Goal: Information Seeking & Learning: Learn about a topic

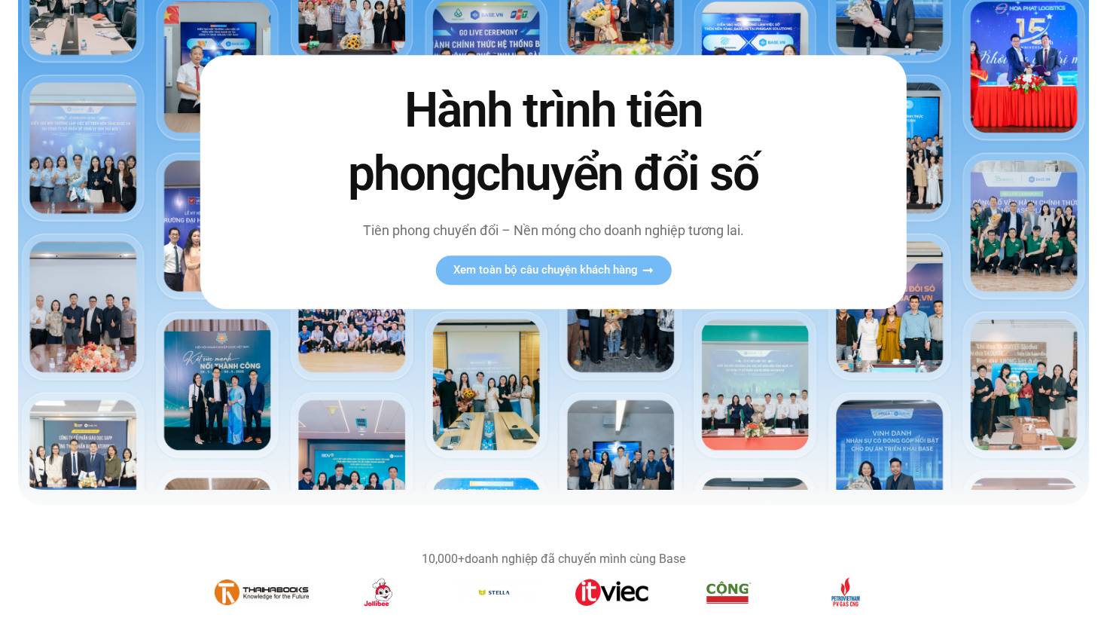
scroll to position [190, 0]
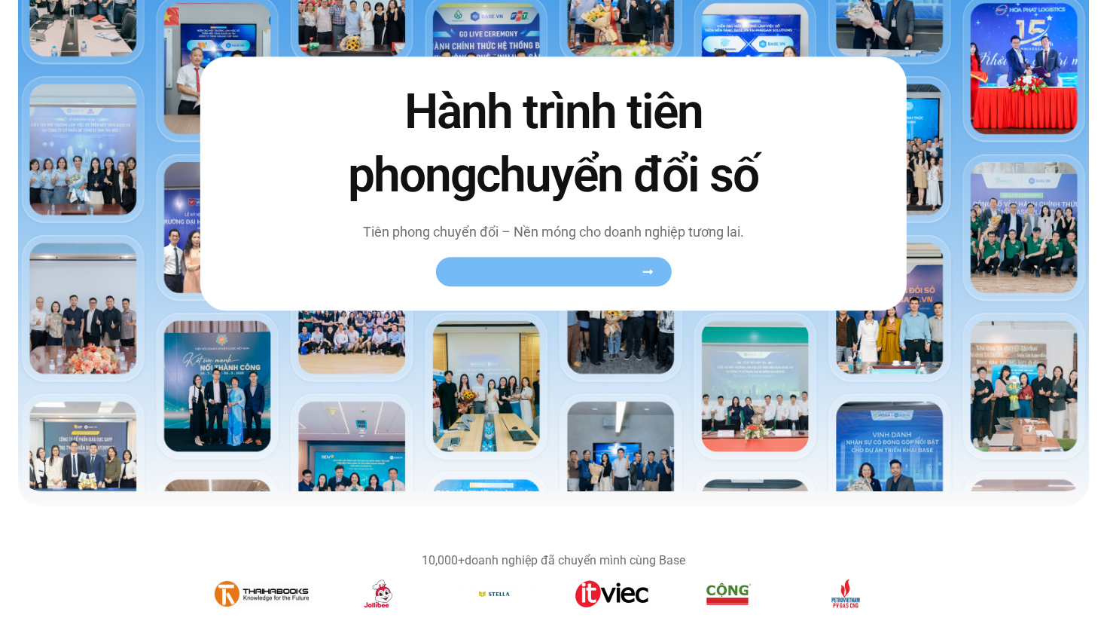
click at [566, 276] on span "Xem toàn bộ câu chuyện khách hàng" at bounding box center [545, 271] width 185 height 11
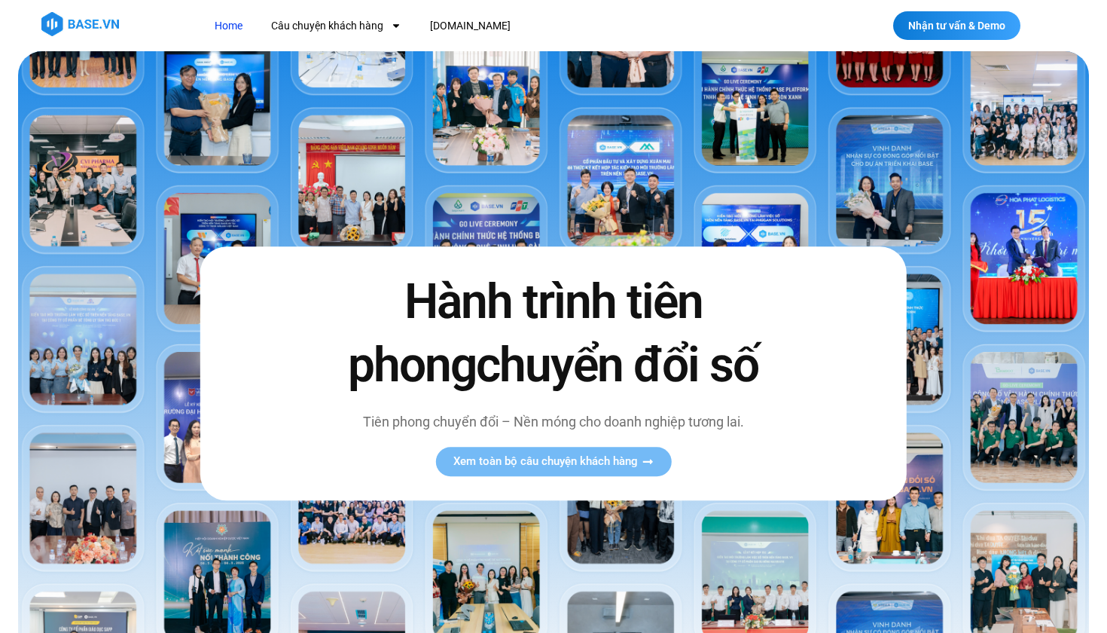
click at [541, 92] on img at bounding box center [553, 366] width 1071 height 630
click at [607, 159] on img at bounding box center [553, 366] width 1071 height 630
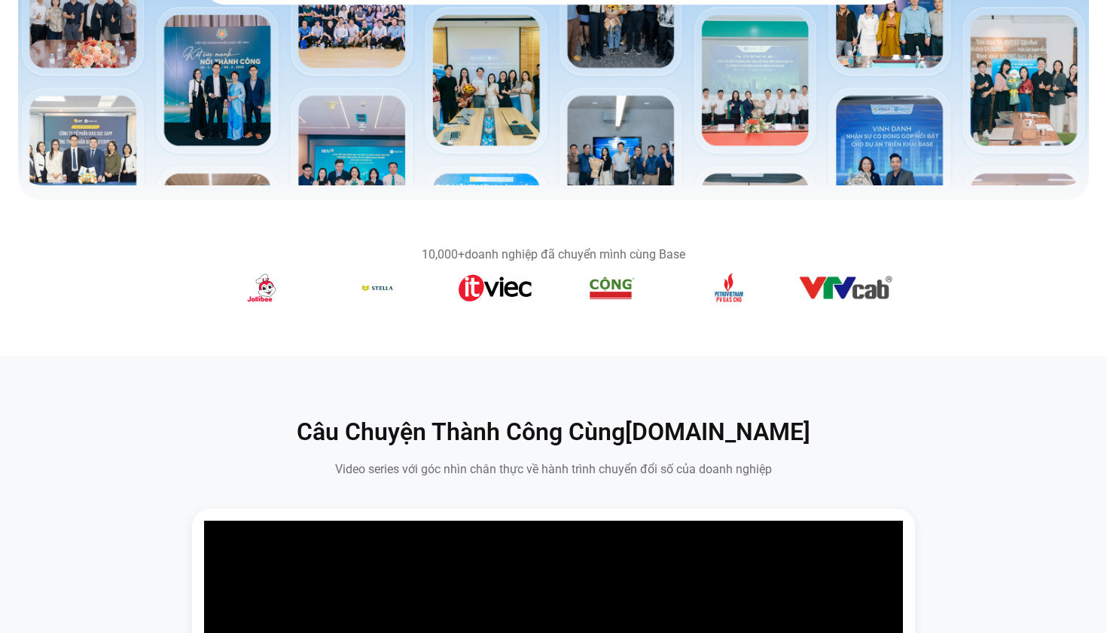
scroll to position [499, 0]
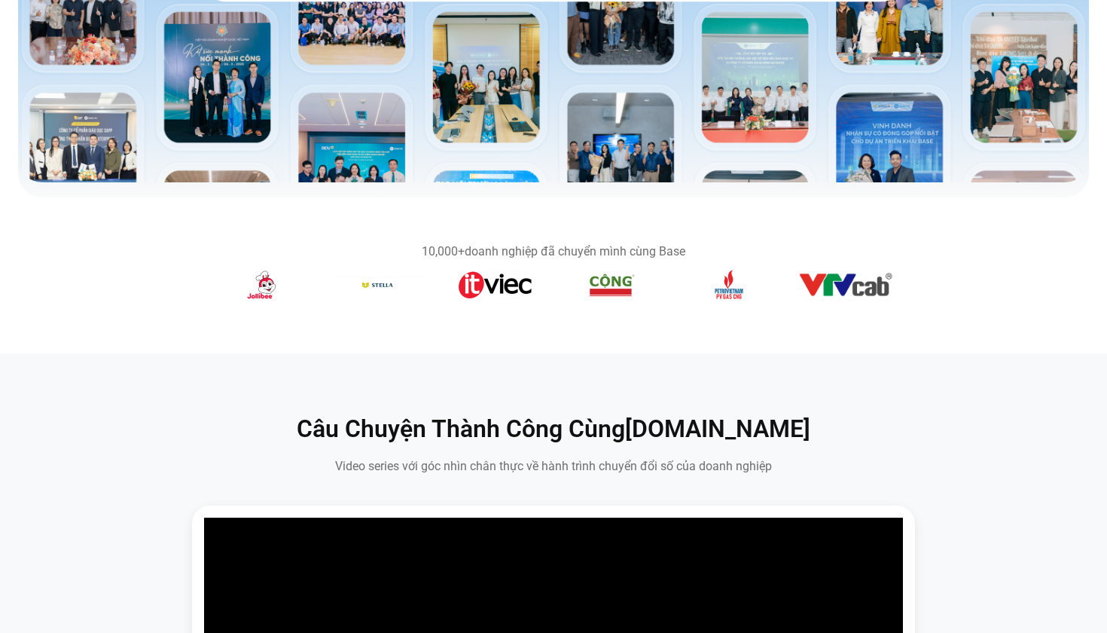
click at [449, 258] on b "10,000+" at bounding box center [443, 251] width 43 height 14
click at [492, 285] on img "5 / 14" at bounding box center [495, 285] width 76 height 30
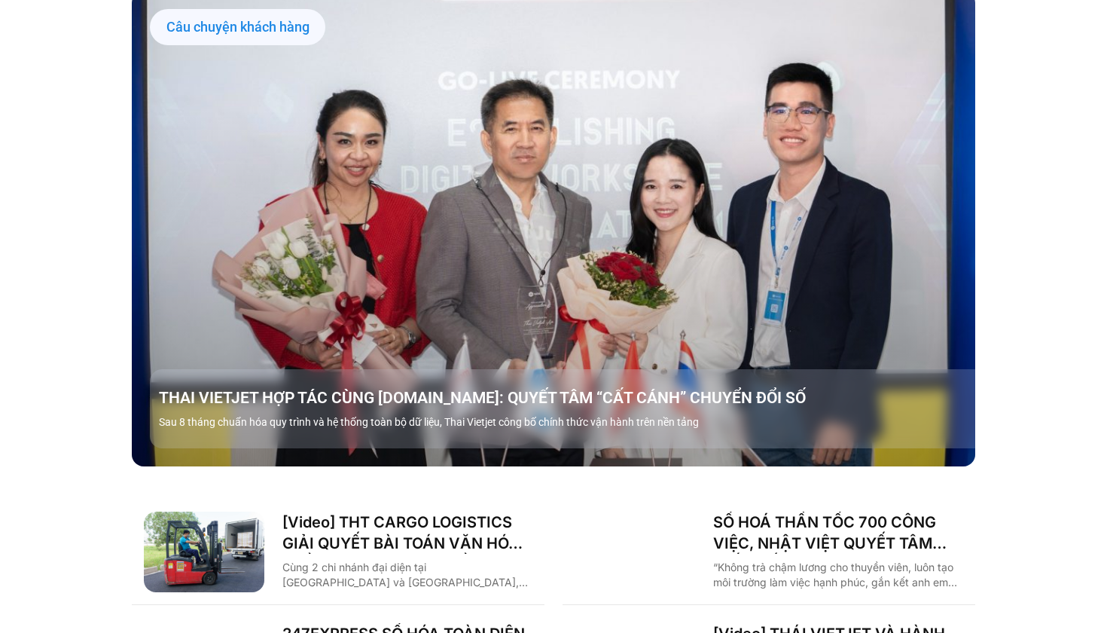
scroll to position [1481, 0]
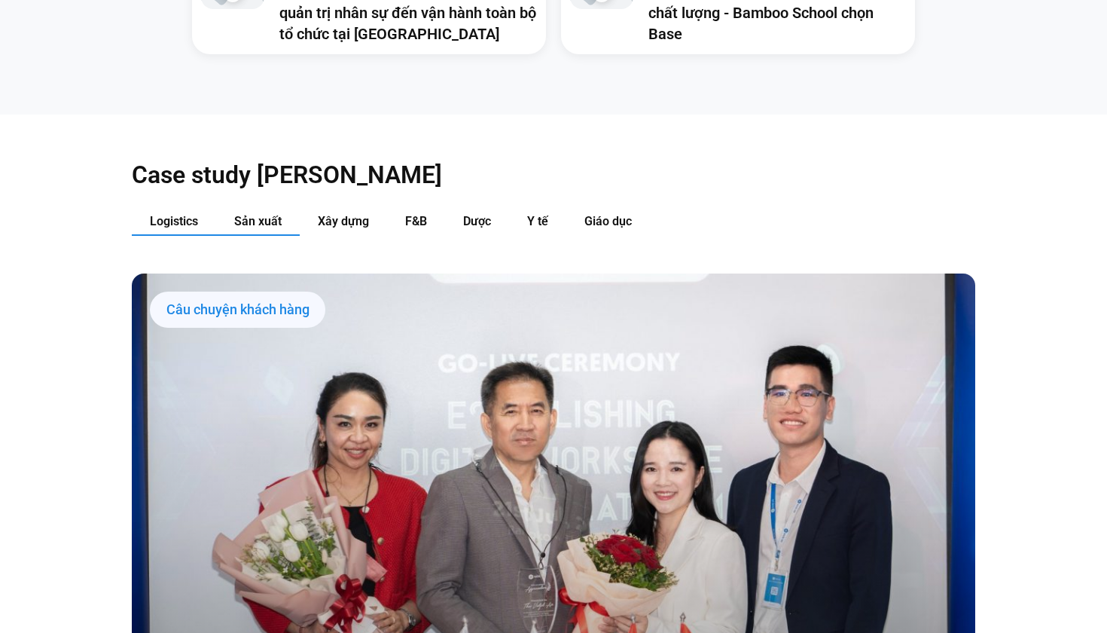
click at [263, 208] on button "Sản xuất" at bounding box center [258, 222] width 84 height 28
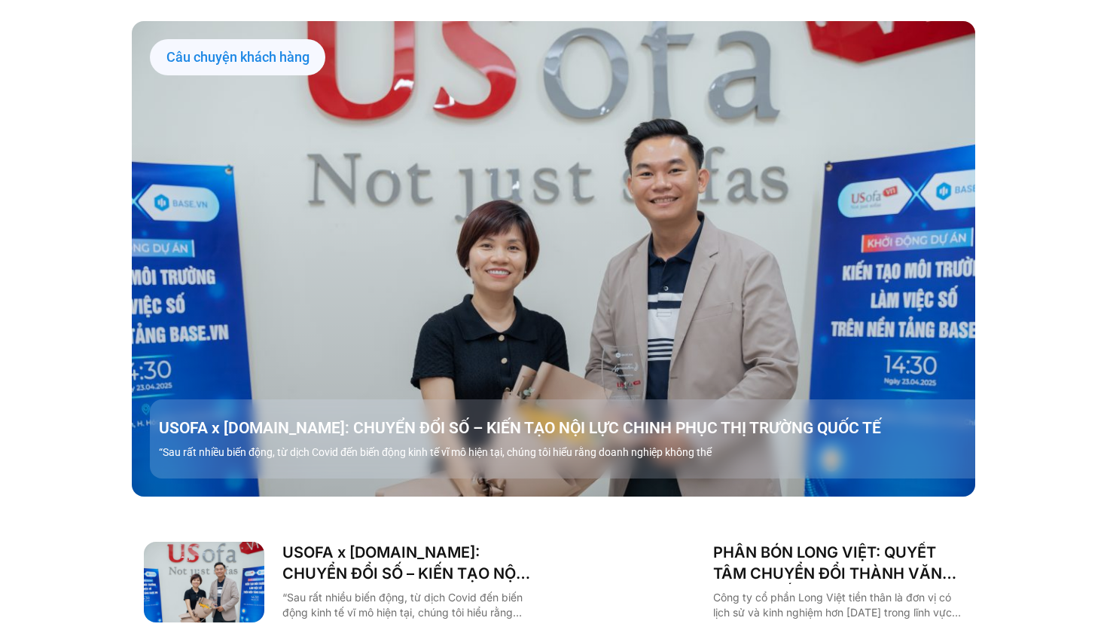
scroll to position [1732, 0]
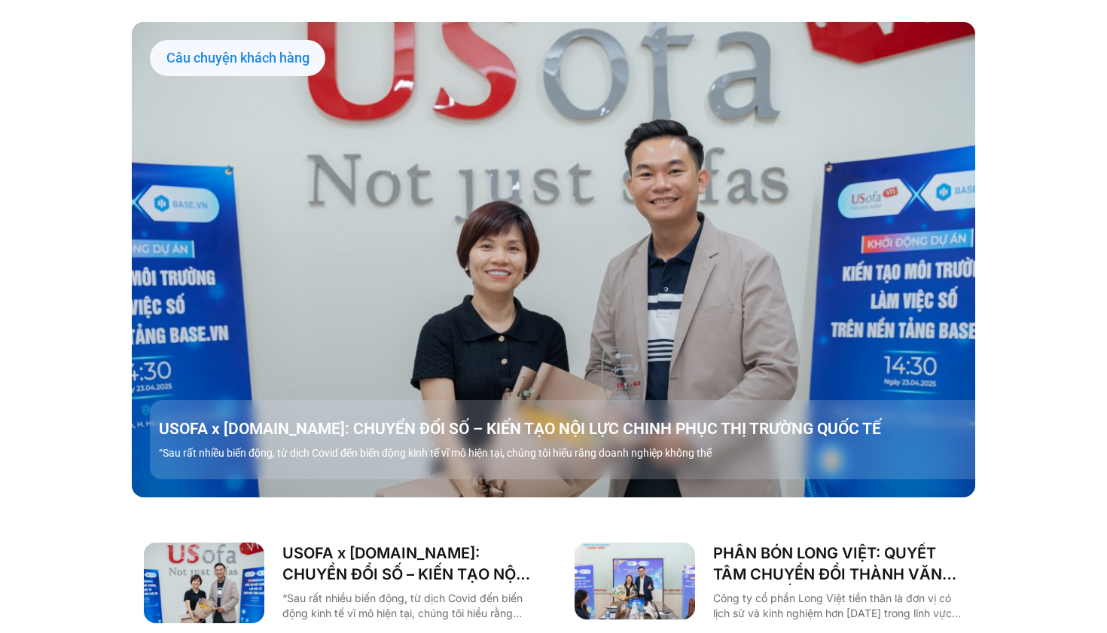
click at [190, 40] on div "Câu chuyện khách hàng" at bounding box center [237, 58] width 175 height 36
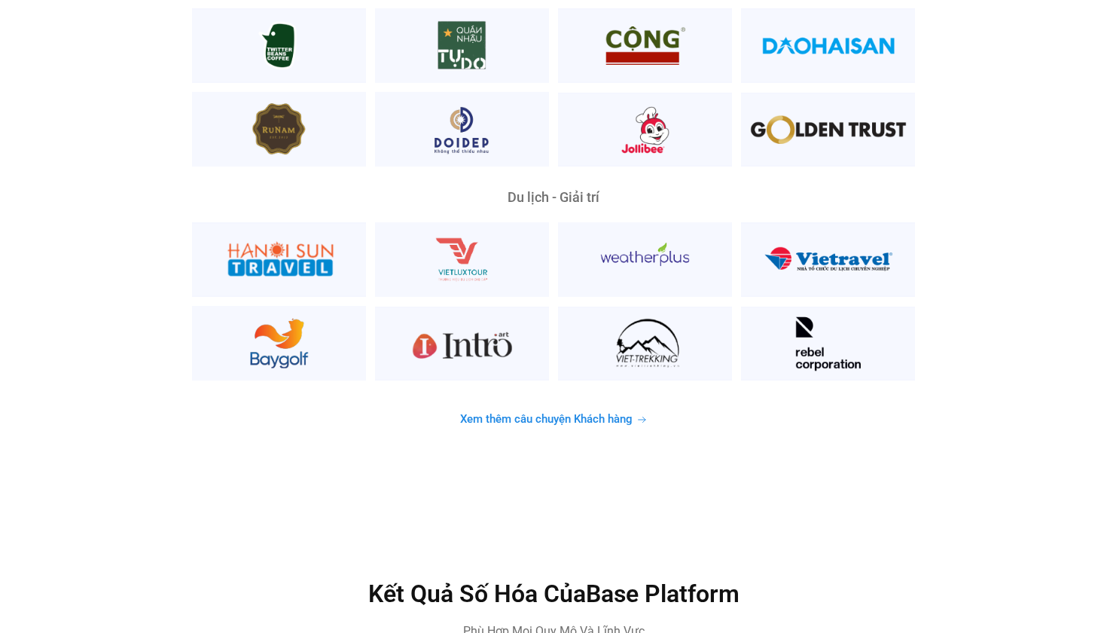
scroll to position [3868, 1]
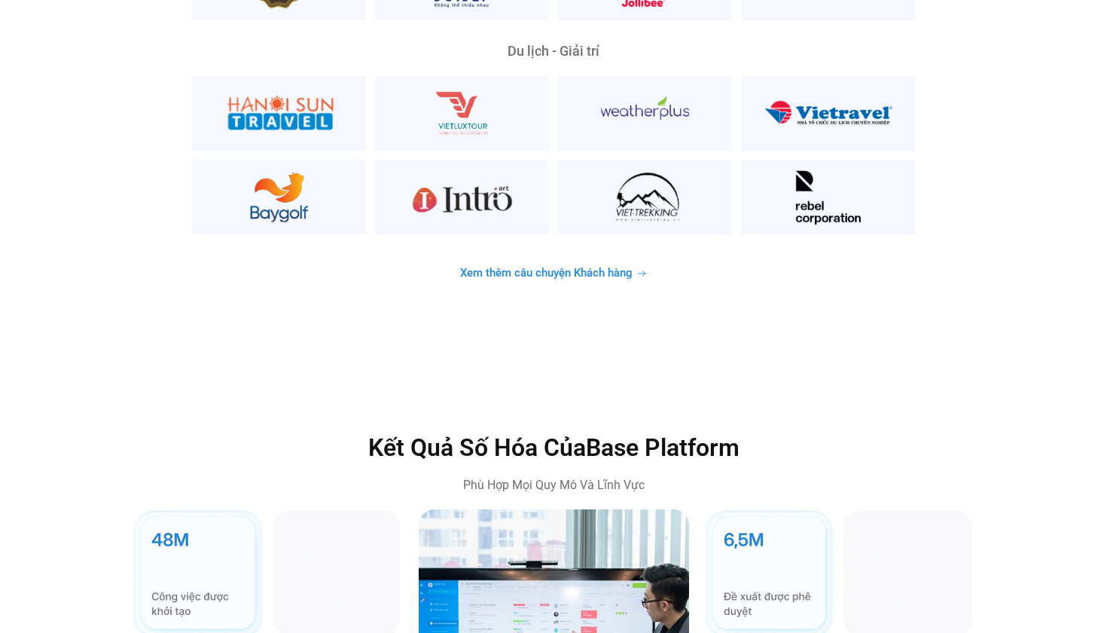
click at [483, 267] on span "Xem thêm câu chuyện Khách hàng" at bounding box center [546, 272] width 172 height 11
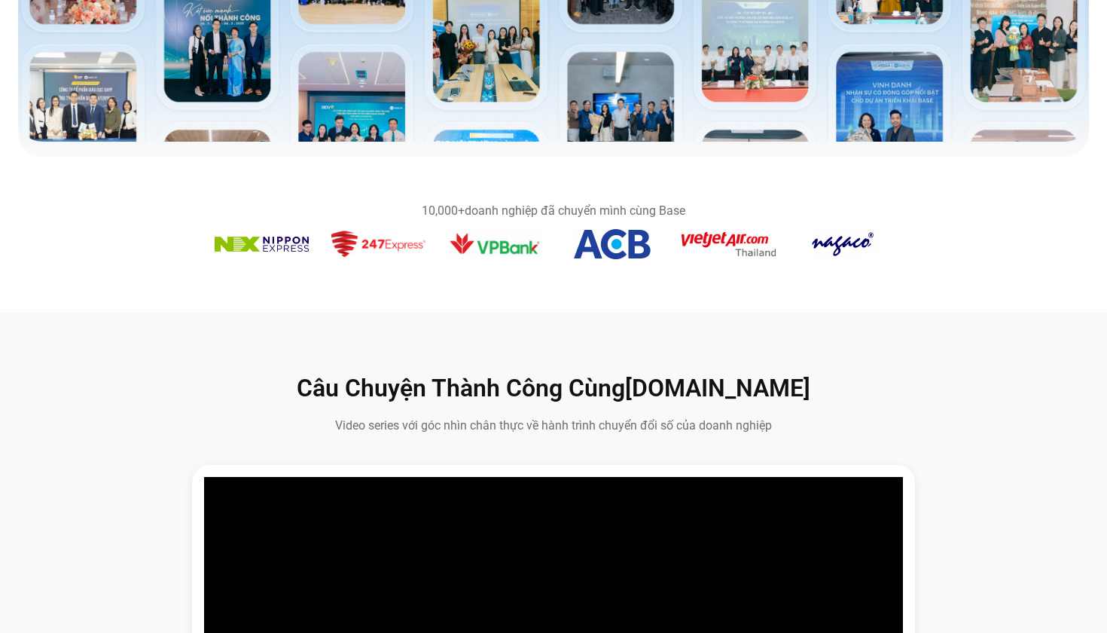
scroll to position [0, 0]
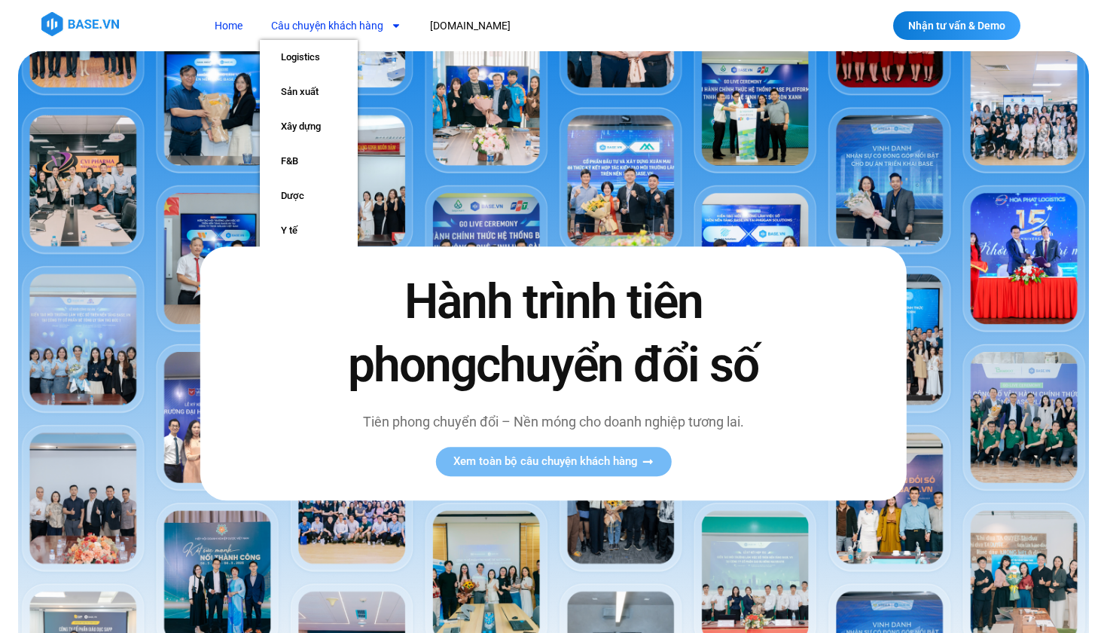
click at [365, 26] on link "Câu chuyện khách hàng" at bounding box center [336, 26] width 153 height 28
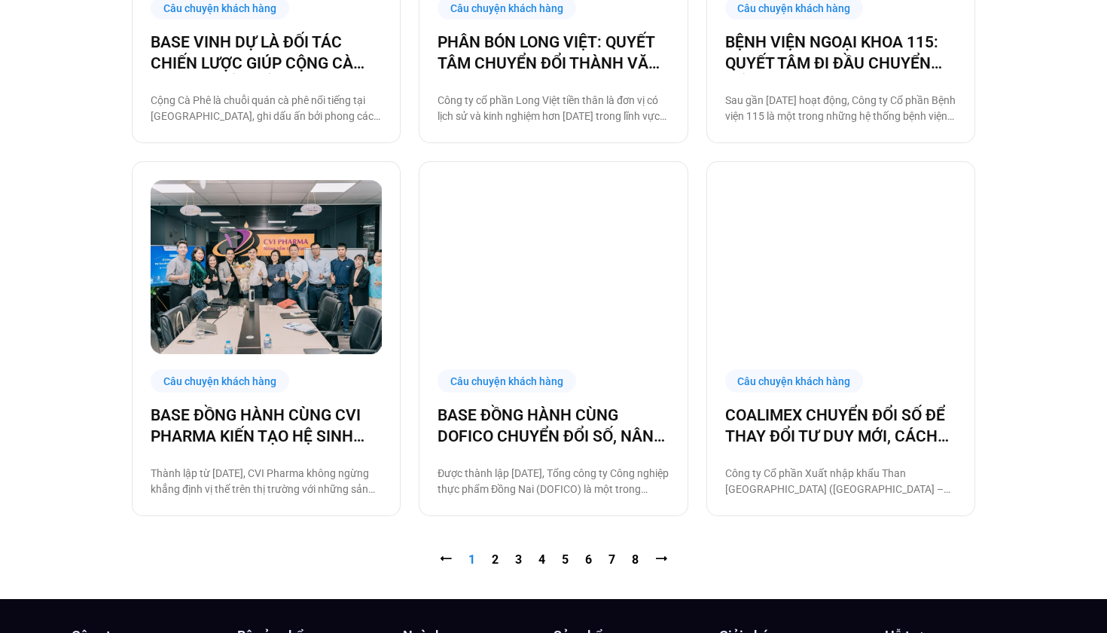
scroll to position [1374, 0]
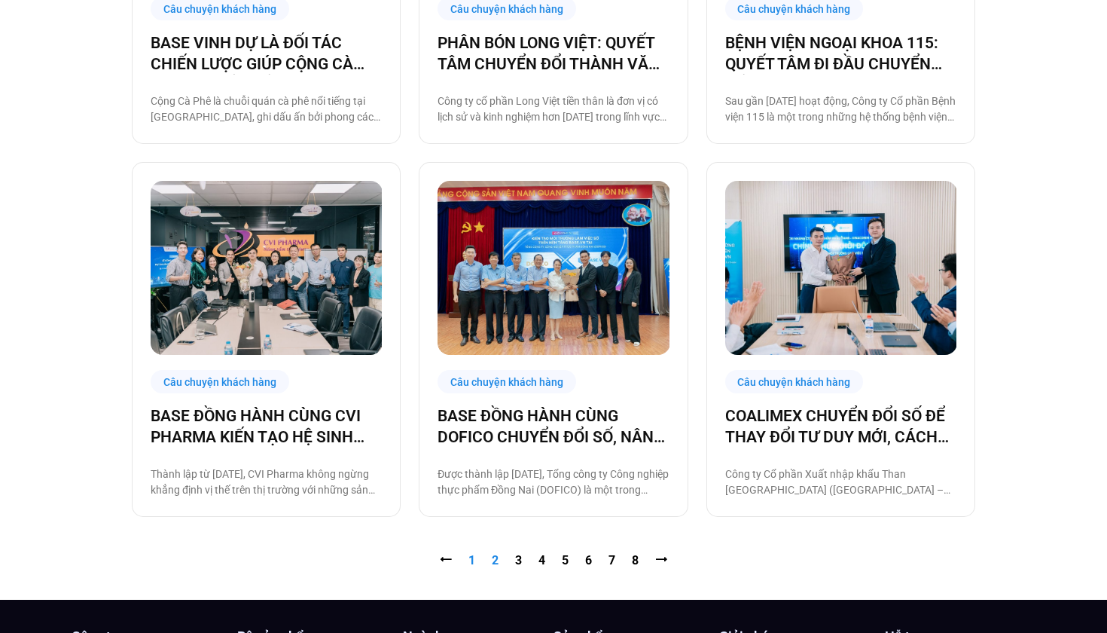
click at [495, 561] on link "Trang 2" at bounding box center [495, 560] width 7 height 14
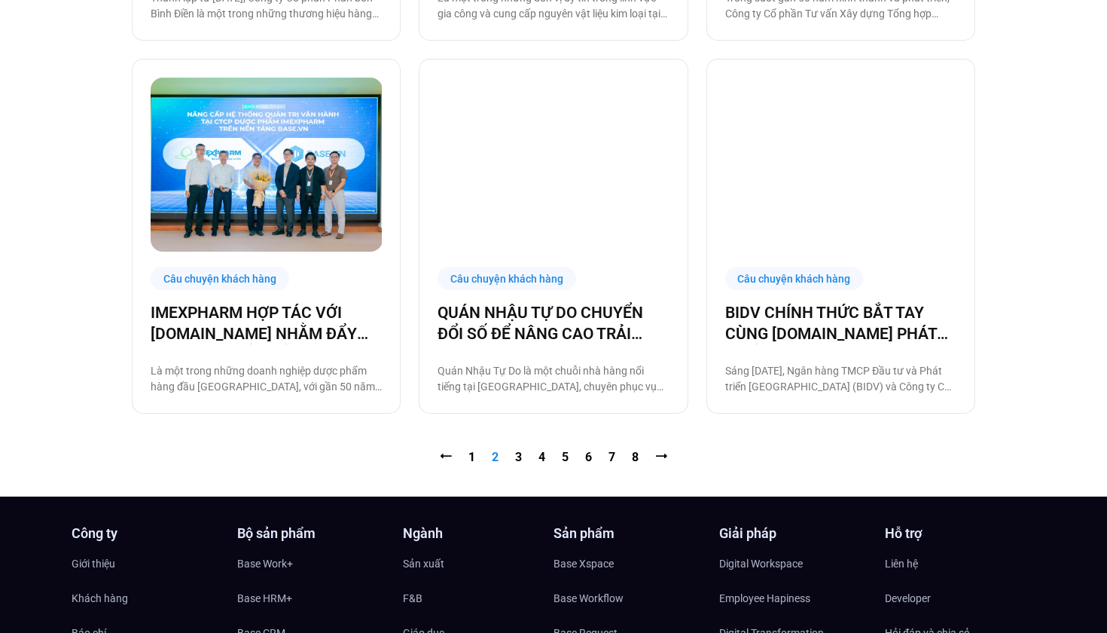
scroll to position [1488, 0]
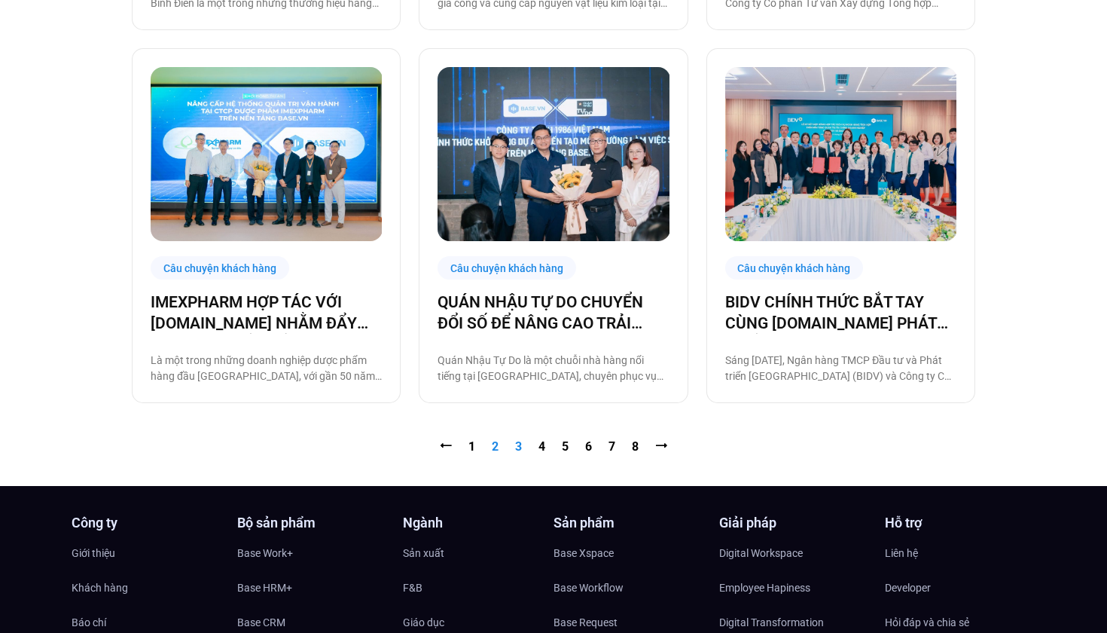
click at [518, 446] on link "Trang 3" at bounding box center [518, 446] width 7 height 14
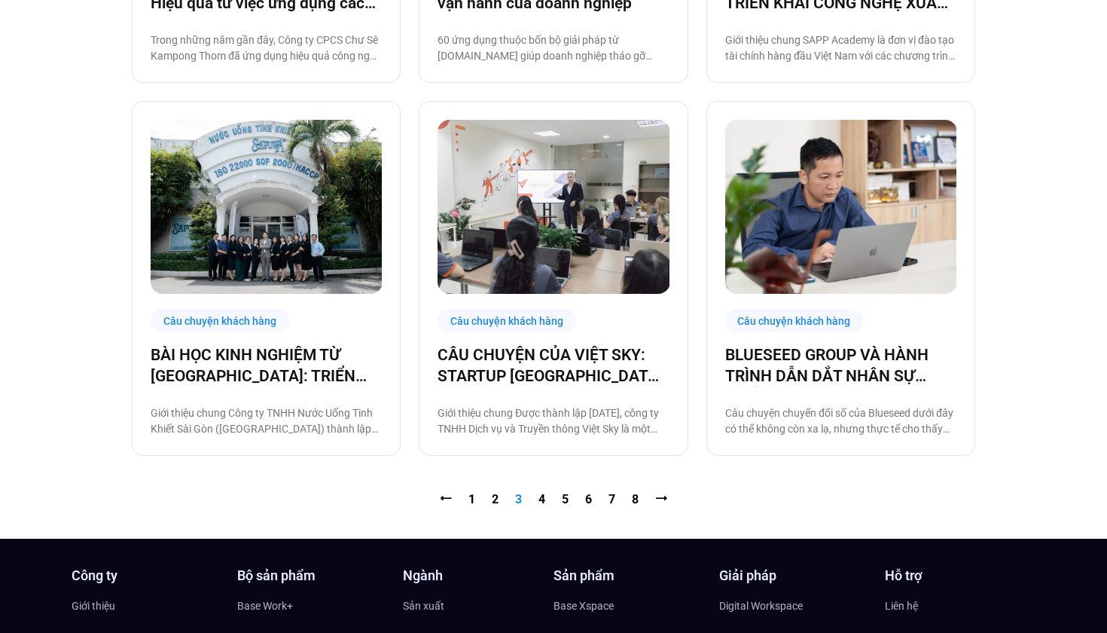
scroll to position [1437, 0]
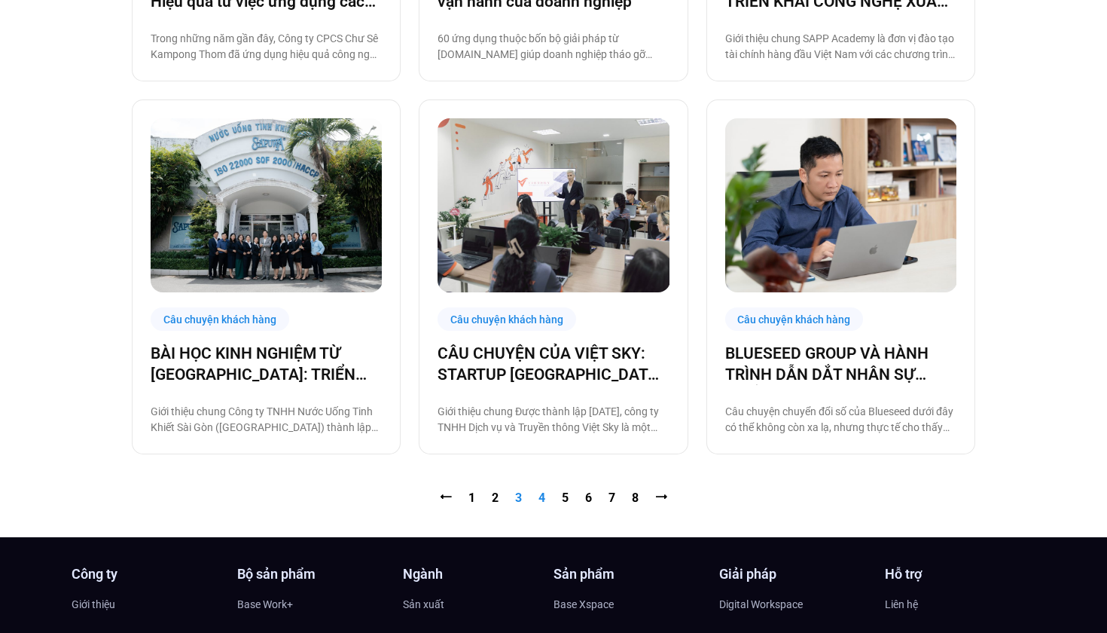
click at [544, 499] on link "Trang 4" at bounding box center [541, 497] width 7 height 14
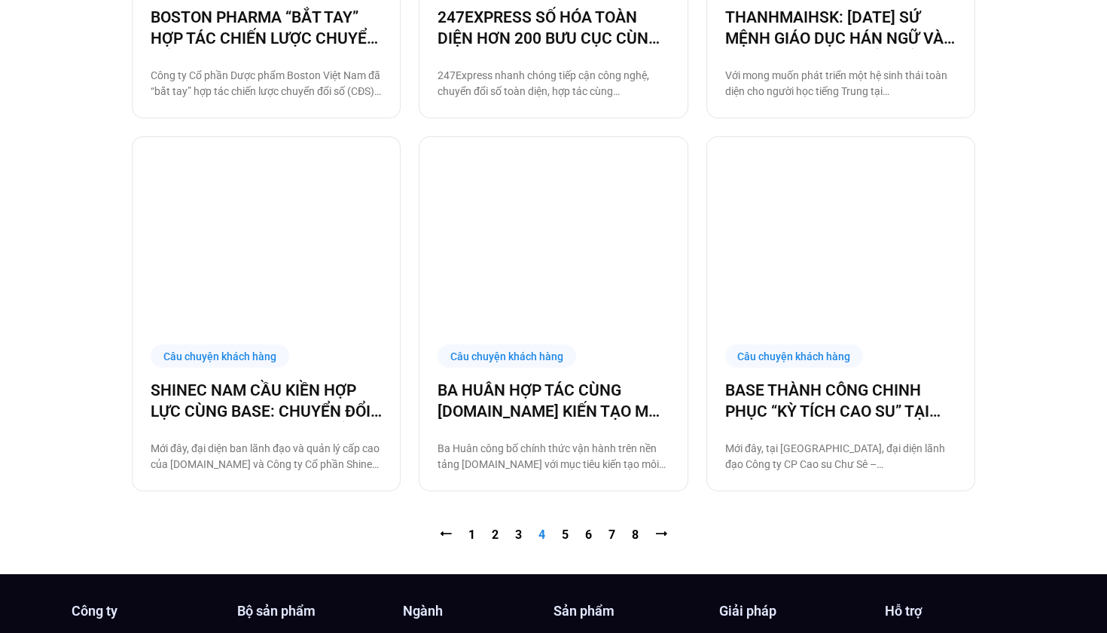
scroll to position [1403, 0]
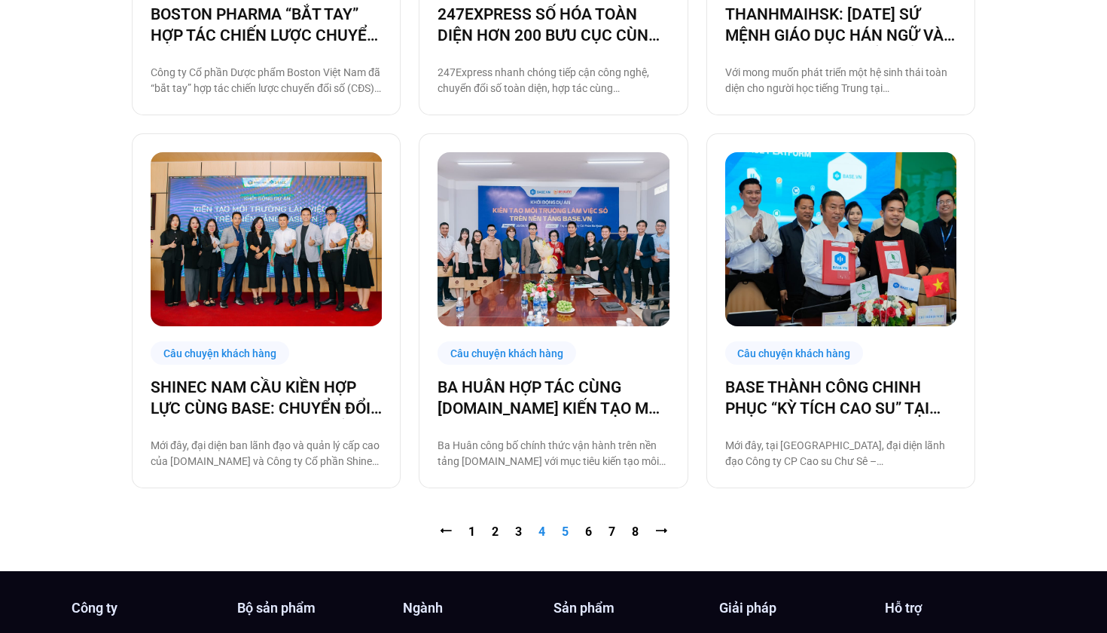
click at [567, 538] on link "Trang 5" at bounding box center [565, 531] width 7 height 14
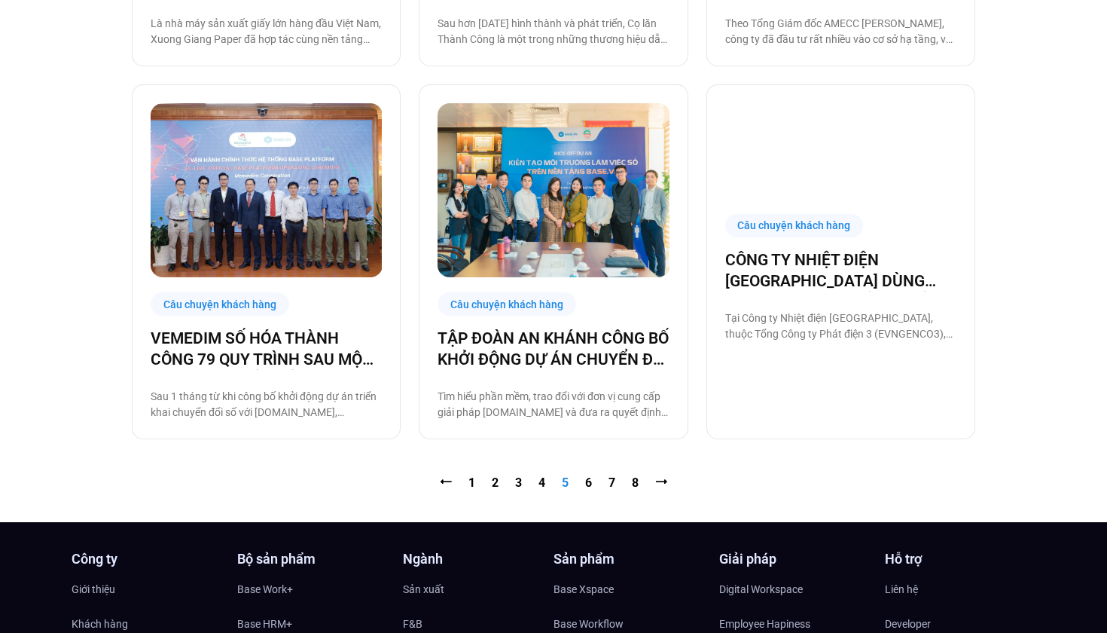
scroll to position [1451, 0]
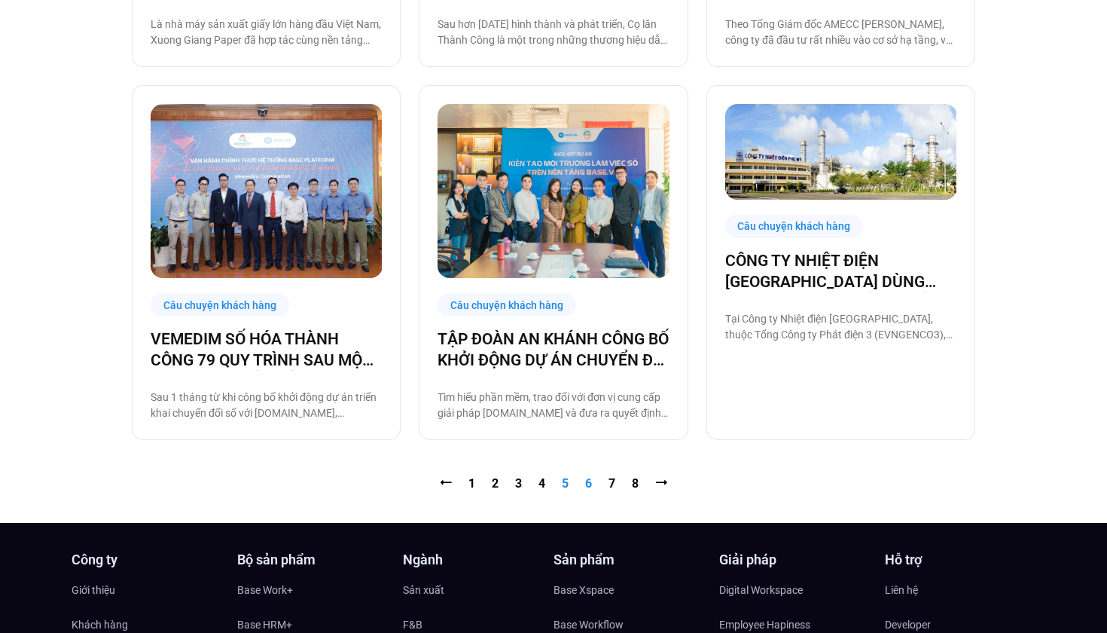
click at [588, 483] on link "Trang 6" at bounding box center [588, 483] width 7 height 14
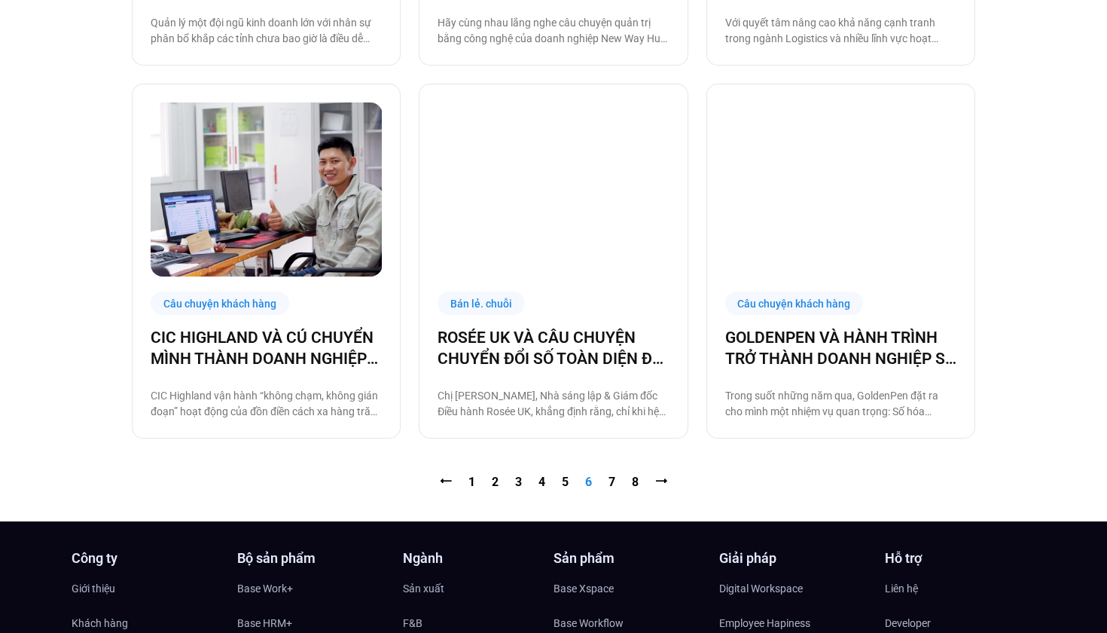
scroll to position [1454, 0]
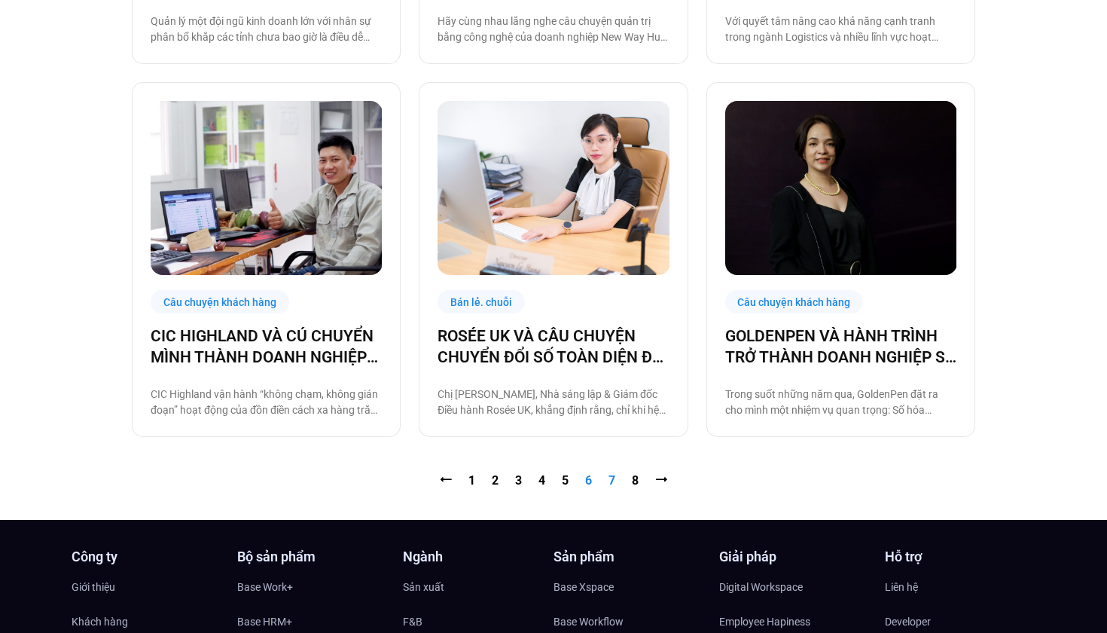
click at [609, 480] on link "Trang 7" at bounding box center [612, 480] width 7 height 14
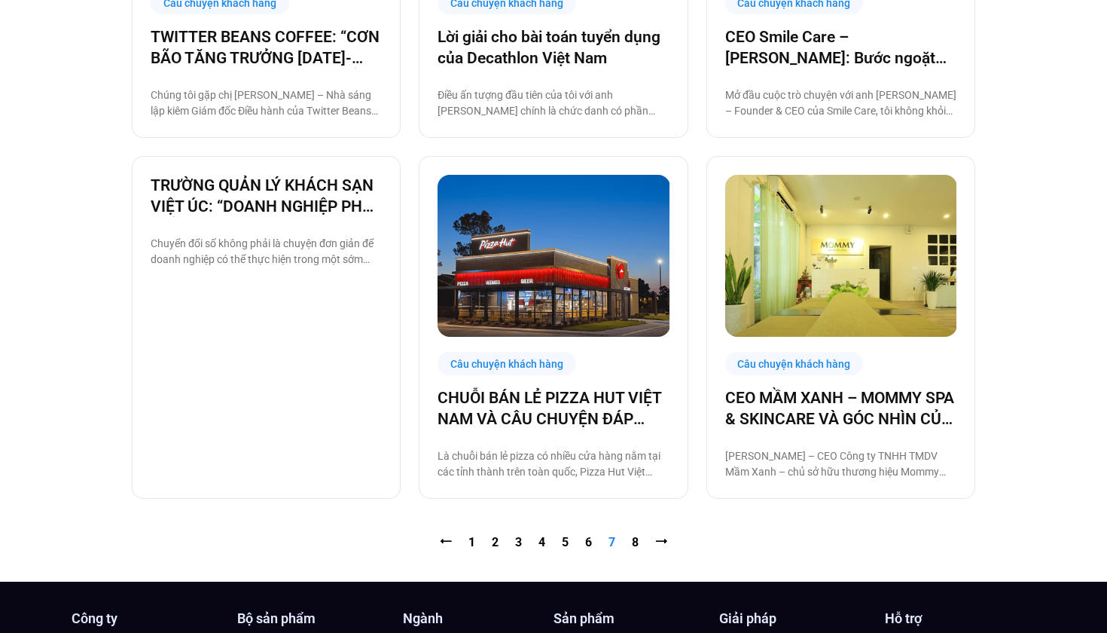
scroll to position [1377, 0]
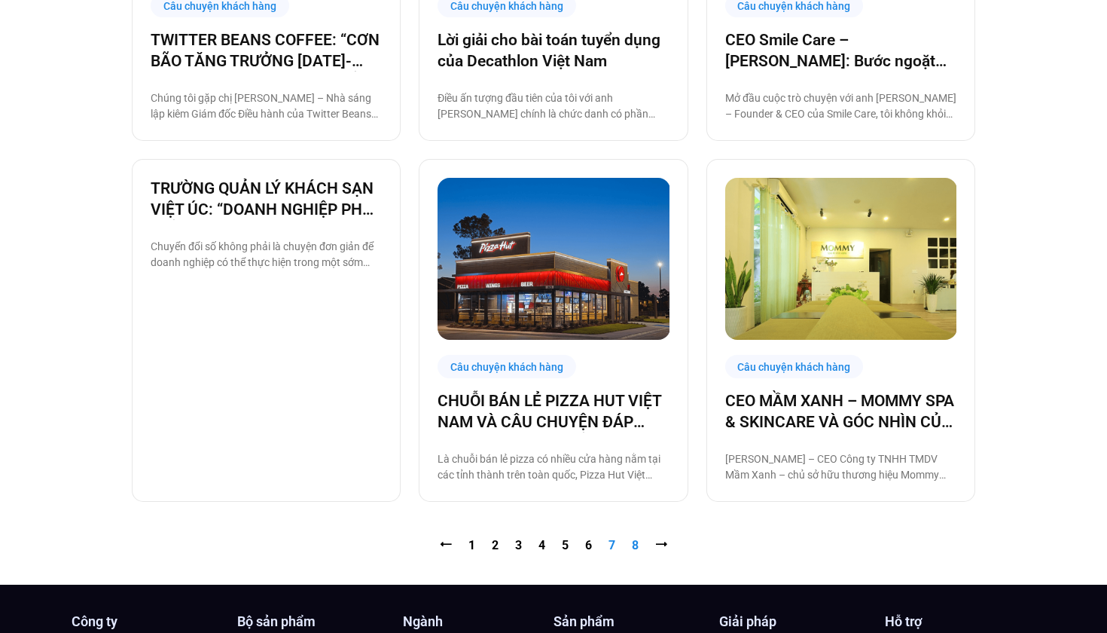
click at [633, 547] on link "Trang 8" at bounding box center [635, 545] width 7 height 14
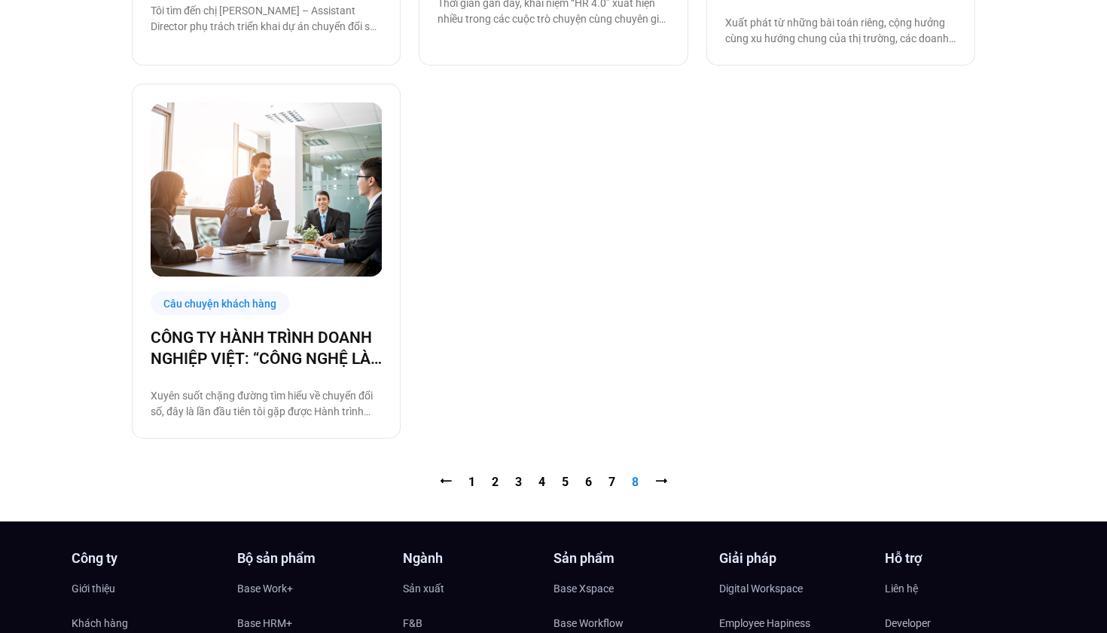
scroll to position [706, 0]
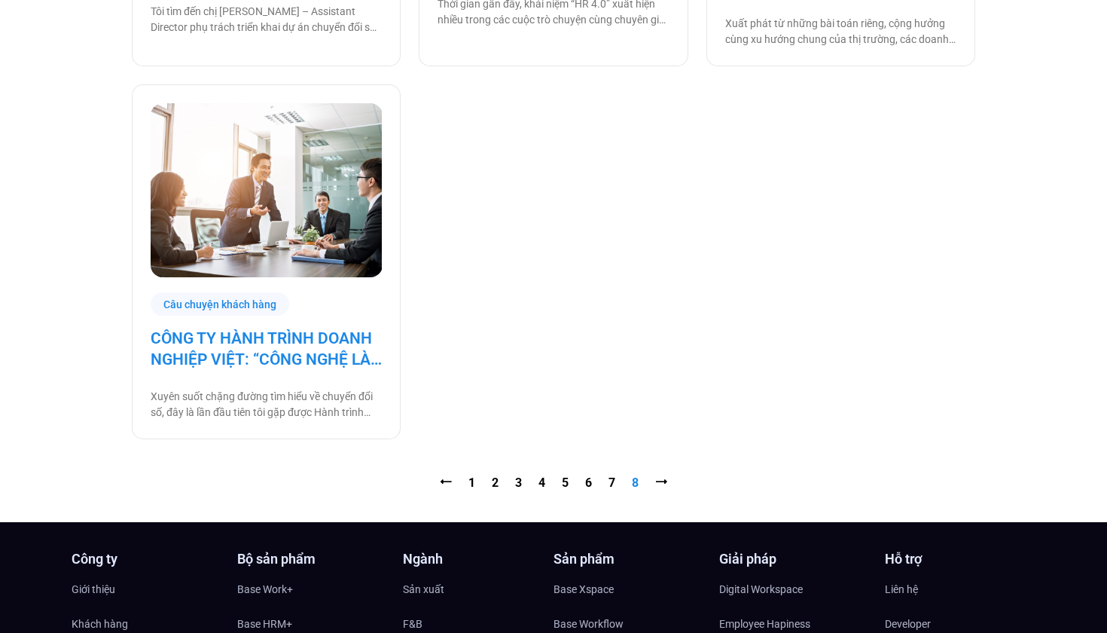
click at [256, 357] on link "CÔNG TY HÀNH TRÌNH DOANH NGHIỆP VIỆT: “CÔNG NGHỆ LÀ MỘT PHẦN CỦA CHIẾN LƯỢC KIN…" at bounding box center [266, 349] width 231 height 42
